Goal: Communication & Community: Answer question/provide support

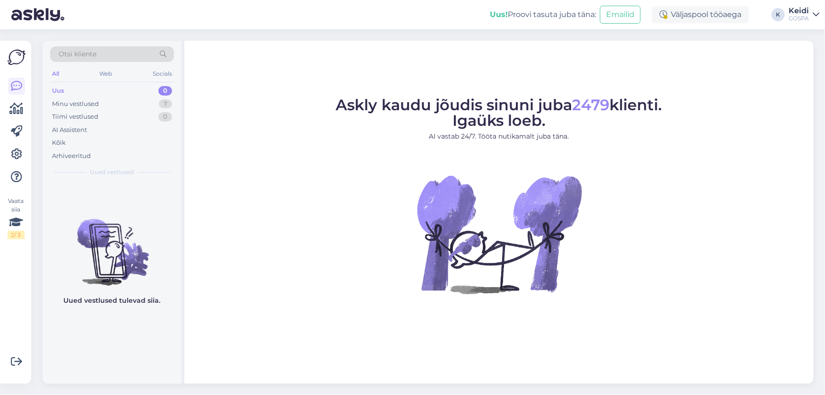
click at [165, 95] on div "0" at bounding box center [165, 90] width 14 height 9
click at [168, 99] on div "7" at bounding box center [165, 103] width 13 height 9
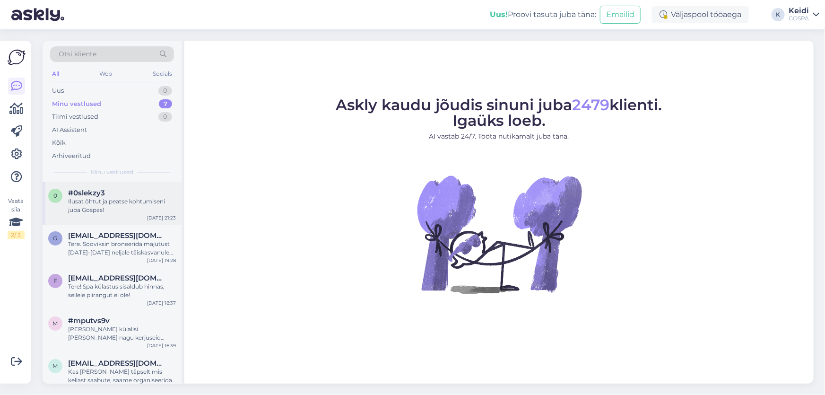
click at [125, 209] on div "Ilusat õhtut ja peatse kohtumiseni juba Gospas!" at bounding box center [122, 205] width 108 height 17
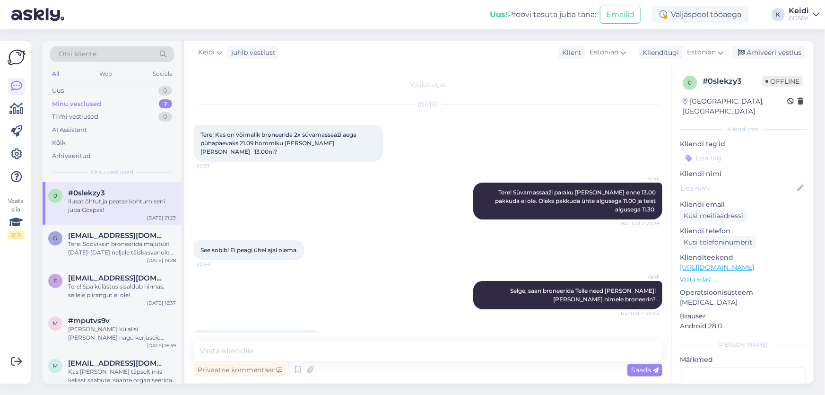
scroll to position [989, 0]
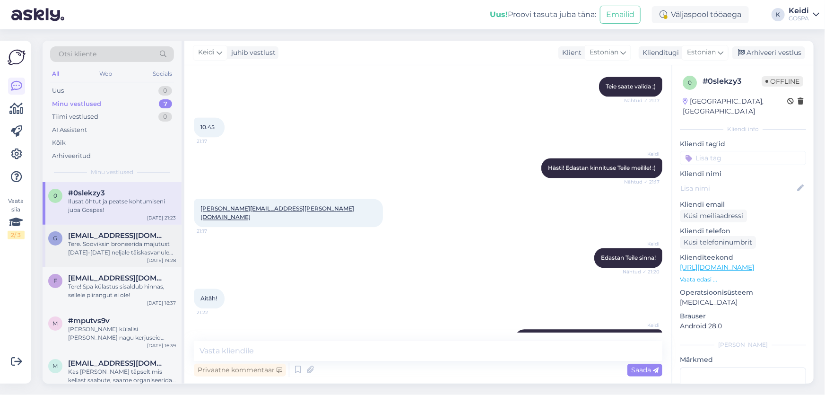
click at [138, 251] on div "Tere. Sooviksin broneerida majutust [DATE]-[DATE] neljale täiskasvanule [PERSON…" at bounding box center [122, 248] width 108 height 17
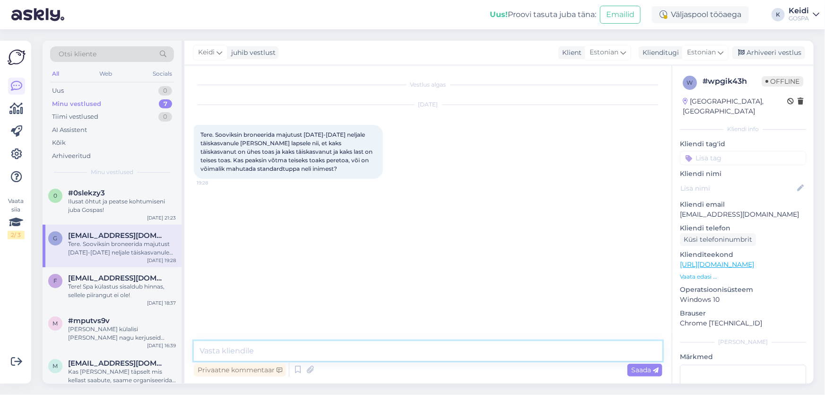
click at [260, 349] on textarea at bounding box center [428, 351] width 468 height 20
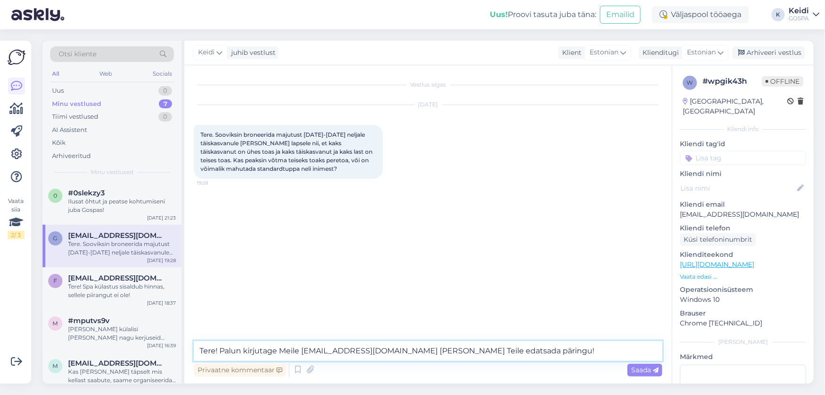
click at [448, 351] on textarea "Tere! Palun kirjutage Meile [EMAIL_ADDRESS][DOMAIN_NAME] [PERSON_NAME] Teile ed…" at bounding box center [428, 351] width 468 height 20
type textarea "Tere! Palun kirjutage Meile [EMAIL_ADDRESS][DOMAIN_NAME] [PERSON_NAME] Teile ed…"
click at [647, 370] on span "Saada" at bounding box center [644, 369] width 27 height 9
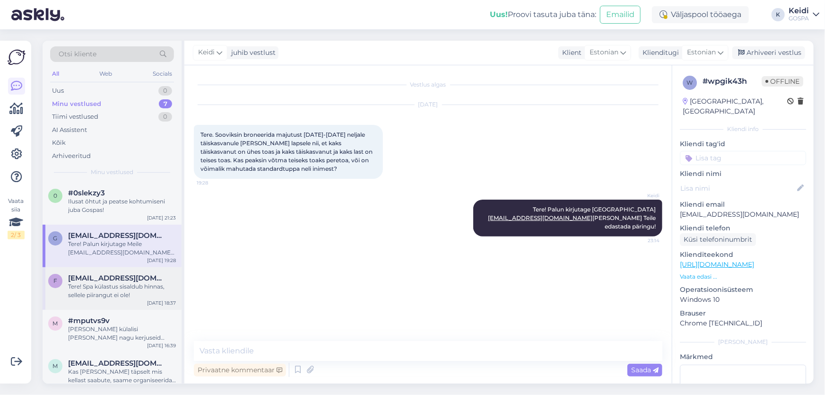
click at [96, 277] on span "[EMAIL_ADDRESS][DOMAIN_NAME]" at bounding box center [117, 278] width 98 height 9
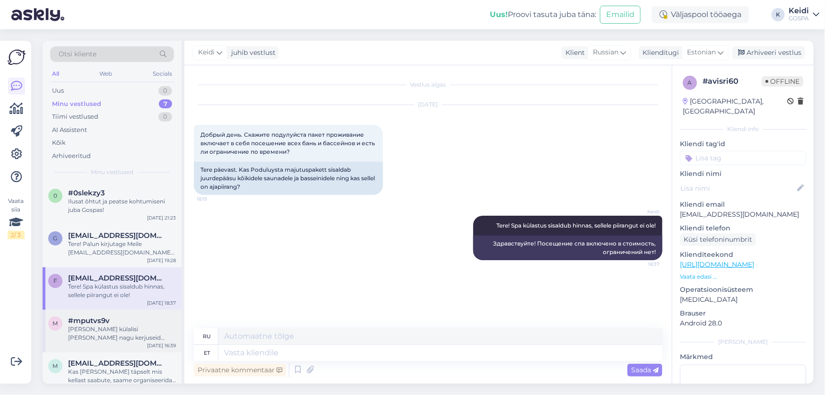
click at [124, 347] on div "m #mputvs9v [PERSON_NAME] külalisi [PERSON_NAME] nagu kerjuseid kuhugi võõraste…" at bounding box center [112, 331] width 139 height 43
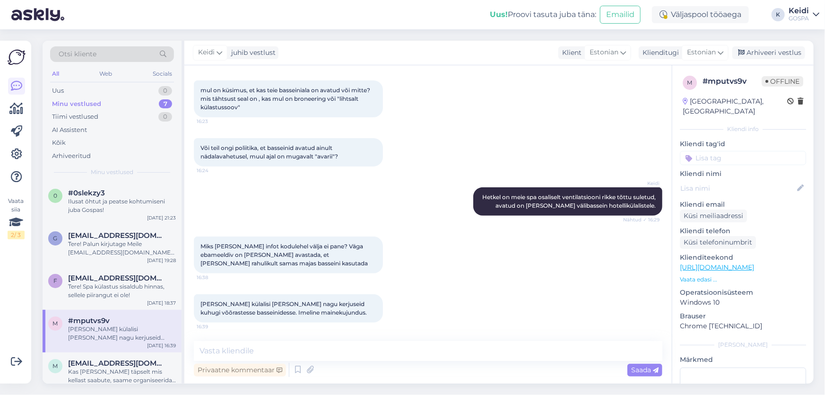
scroll to position [134, 0]
click at [125, 364] on span "[EMAIL_ADDRESS][DOMAIN_NAME]" at bounding box center [117, 363] width 98 height 9
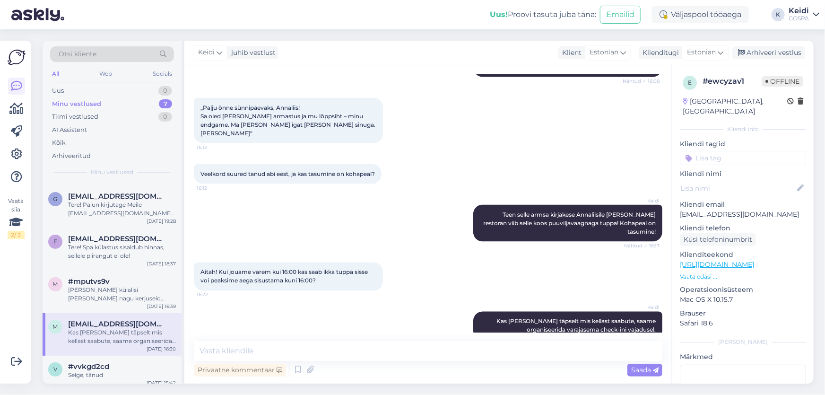
scroll to position [87, 0]
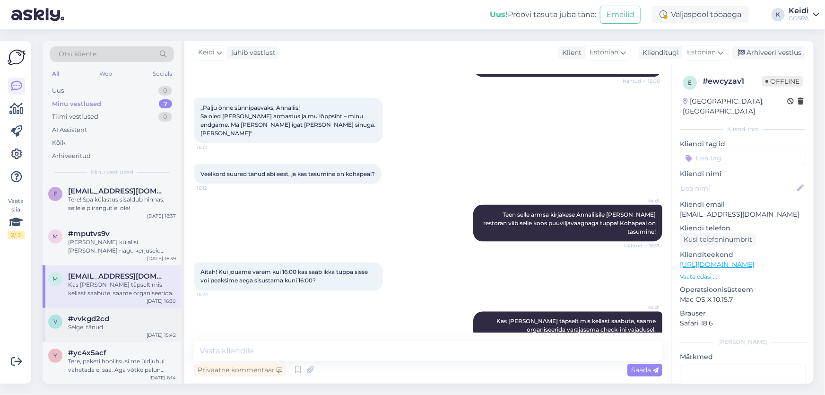
click at [134, 336] on div "v #vvkgd2cd Selge, tänud [DATE] 15:42" at bounding box center [112, 325] width 139 height 34
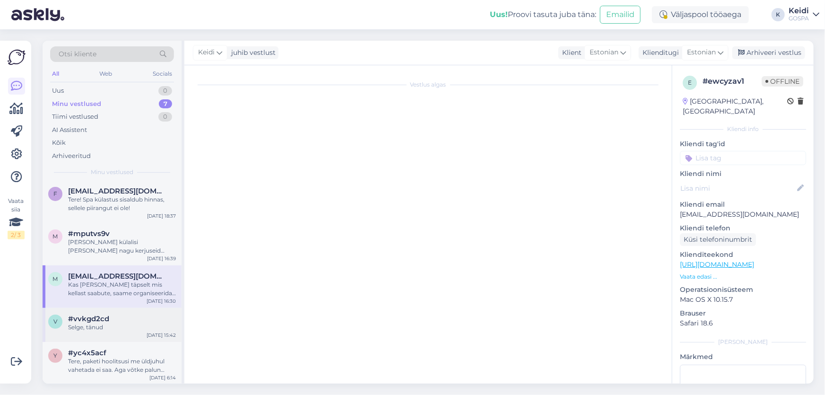
scroll to position [0, 0]
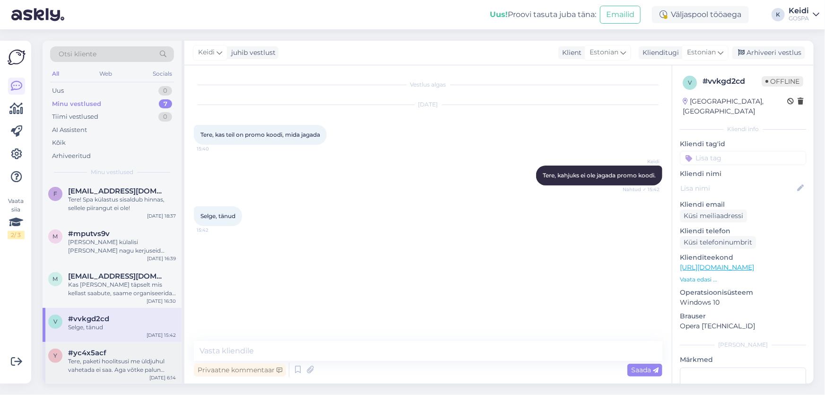
click at [125, 361] on div "Tere, paketi hoolitsusi me üldjuhul vahetada ei saa. Aga võtke palun ühendust m…" at bounding box center [122, 365] width 108 height 17
